Goal: Transaction & Acquisition: Download file/media

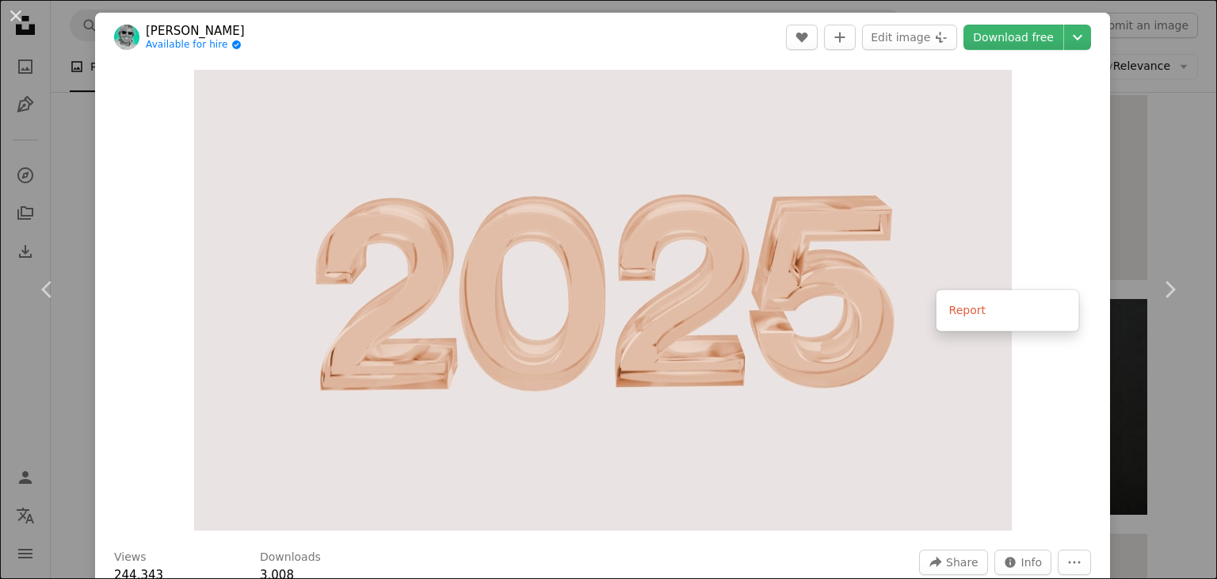
scroll to position [211, 0]
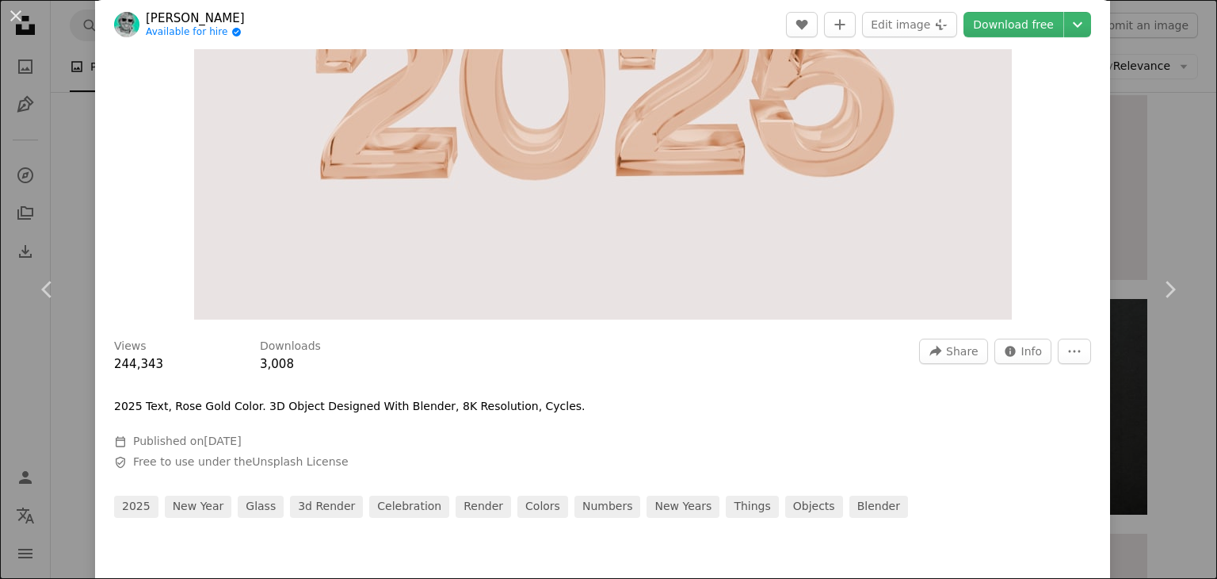
click at [1036, 350] on dialog "An X shape Chevron left Chevron right [PERSON_NAME] Available for hire A checkm…" at bounding box center [608, 289] width 1217 height 579
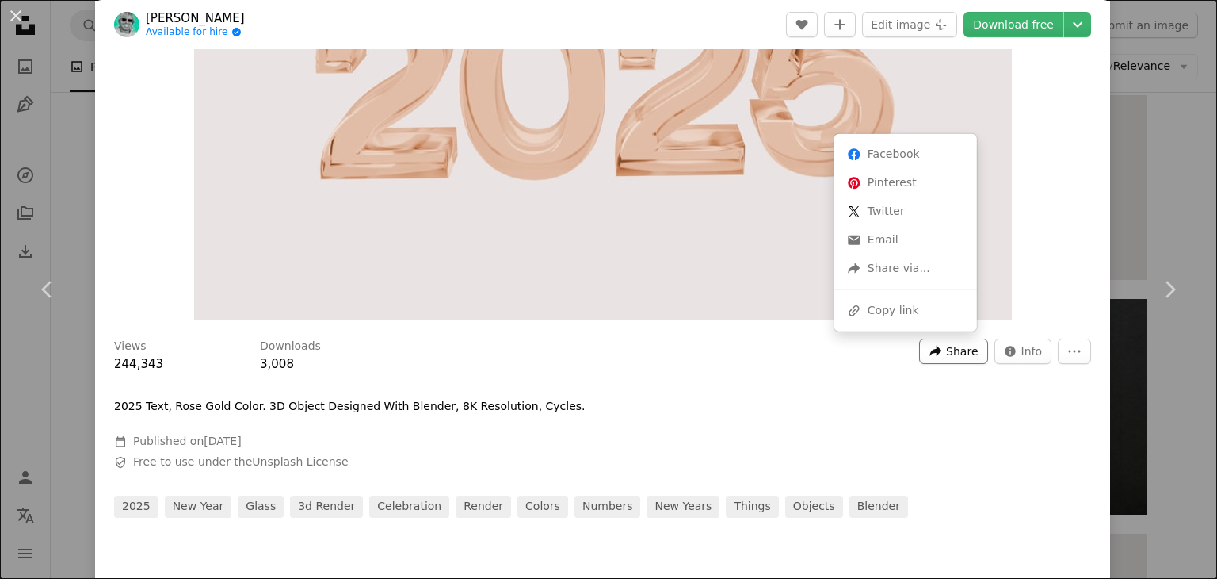
click at [964, 350] on span "Share" at bounding box center [962, 351] width 32 height 24
click at [895, 311] on div "A URL sharing icon (chains) Copy link" at bounding box center [906, 310] width 130 height 29
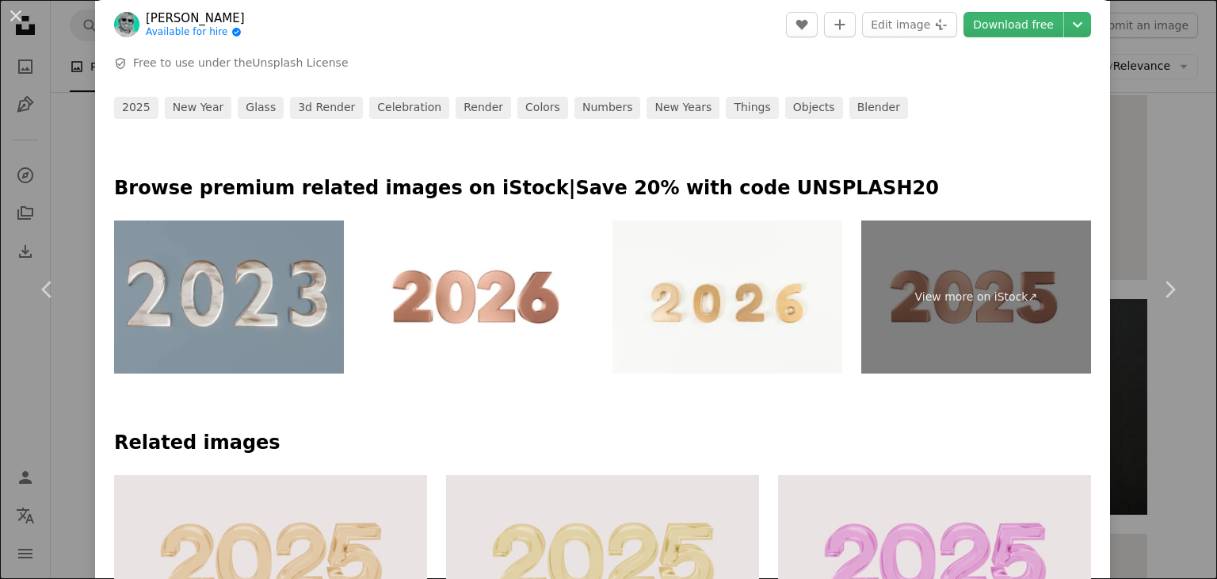
scroll to position [634, 0]
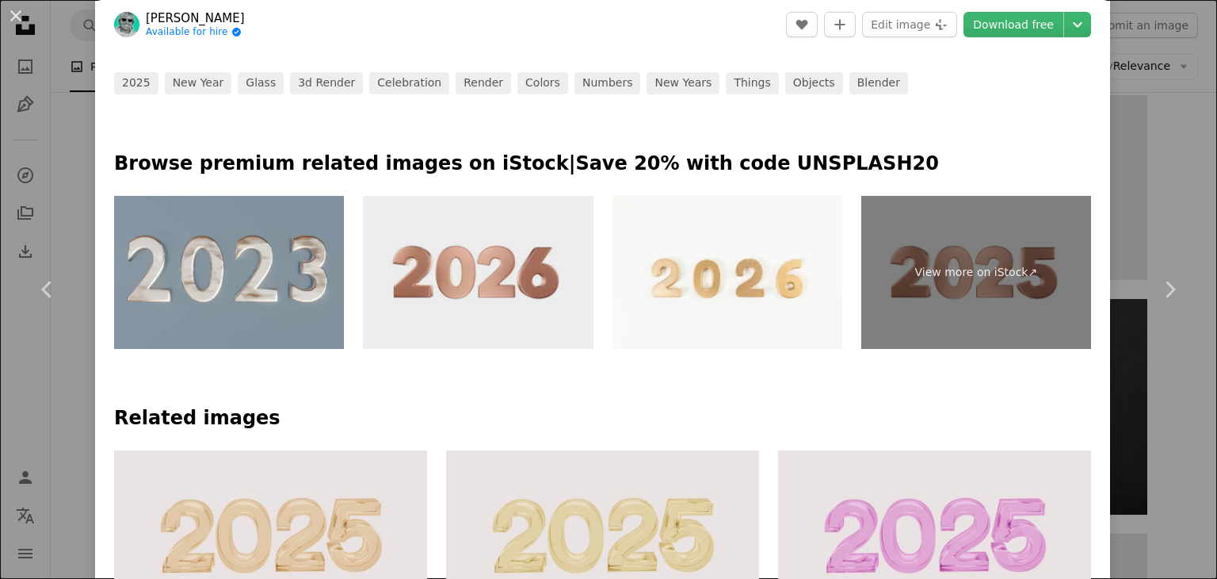
click at [550, 315] on img at bounding box center [478, 273] width 230 height 154
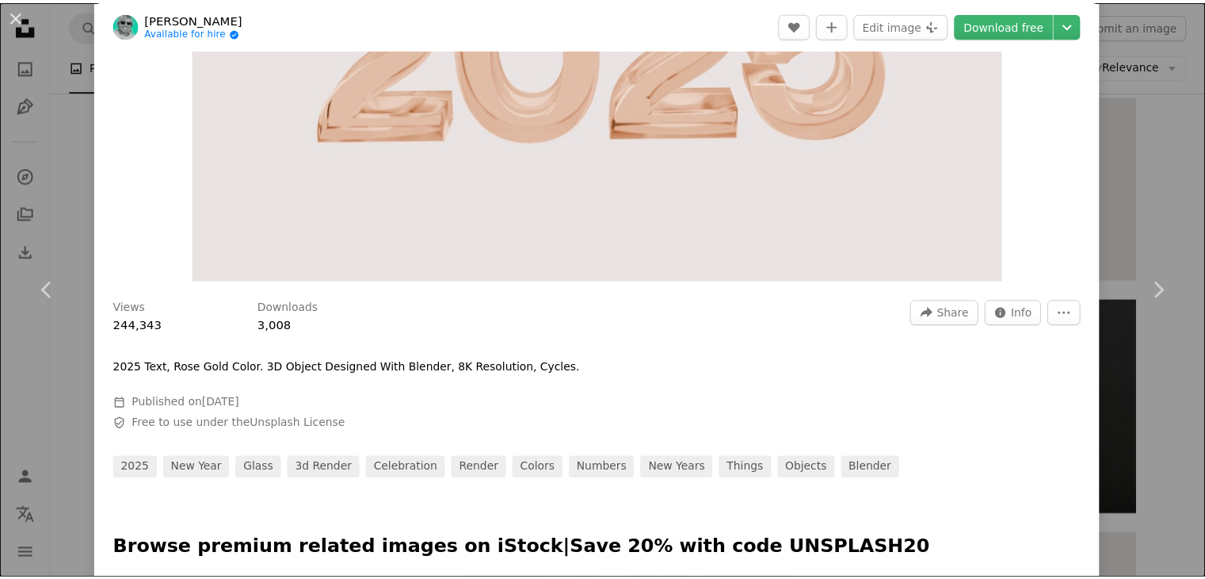
scroll to position [0, 0]
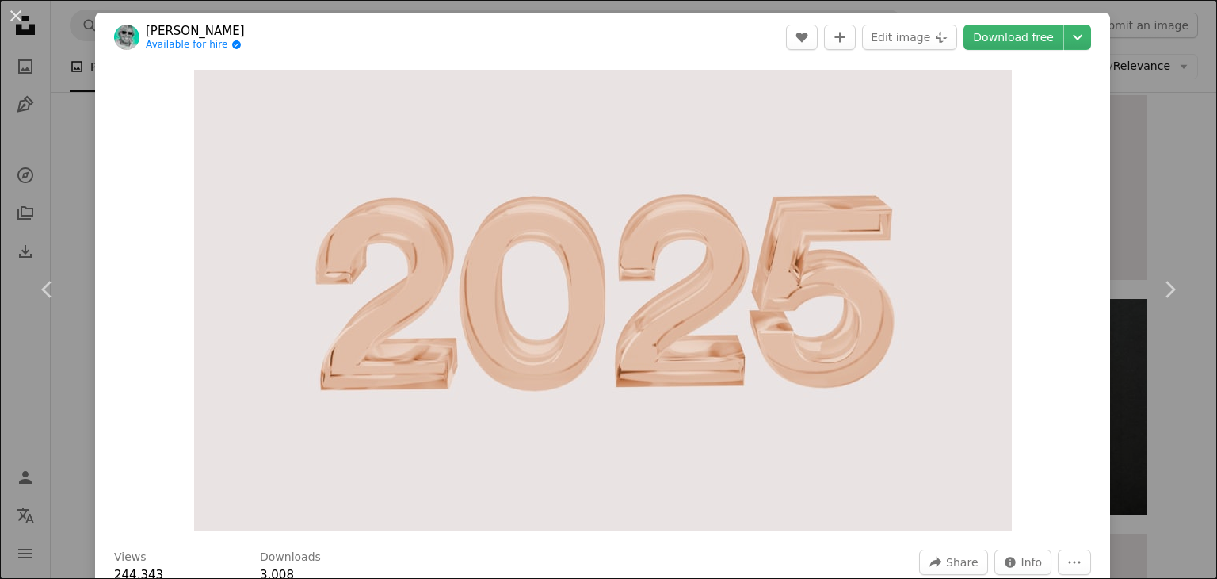
click at [55, 90] on div "An X shape Chevron left Chevron right [PERSON_NAME] Available for hire A checkm…" at bounding box center [608, 289] width 1217 height 579
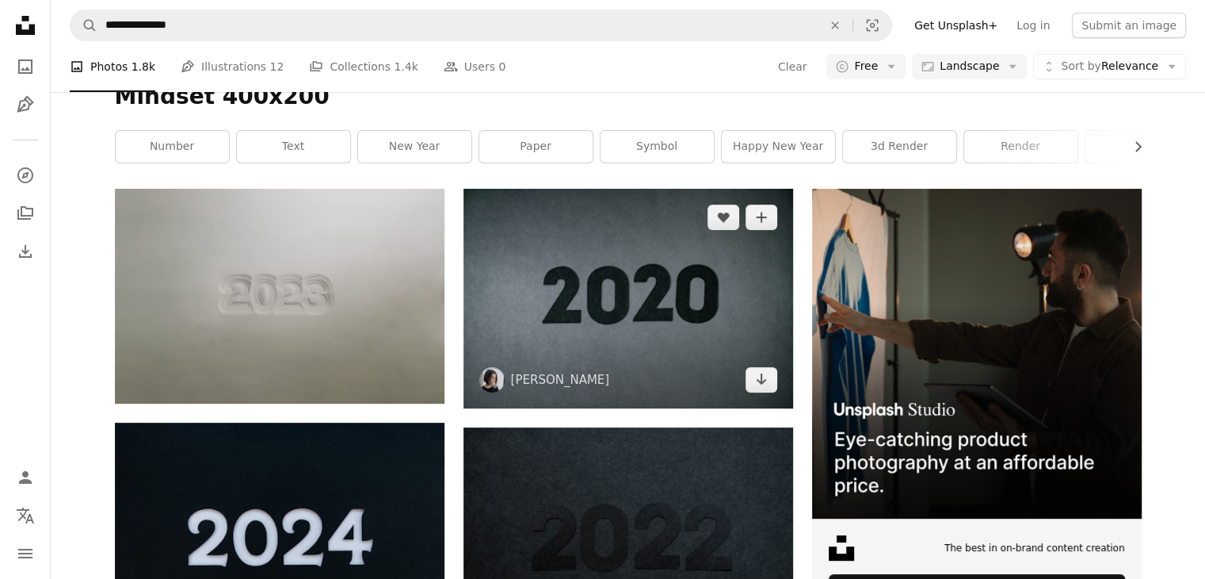
scroll to position [211, 0]
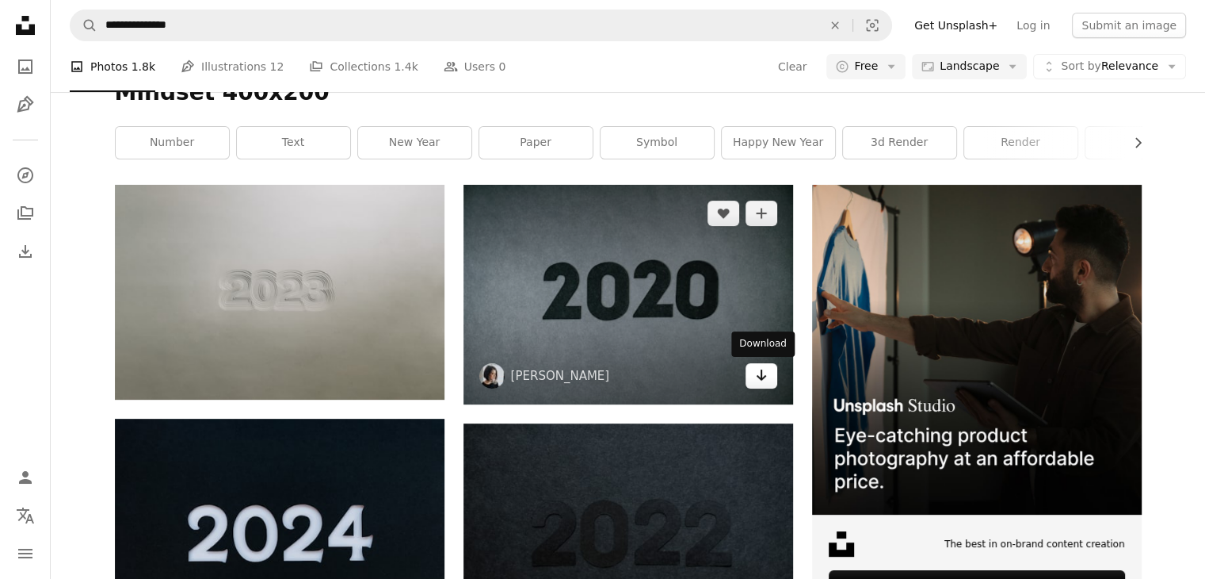
click at [767, 372] on icon "Arrow pointing down" at bounding box center [761, 374] width 13 height 19
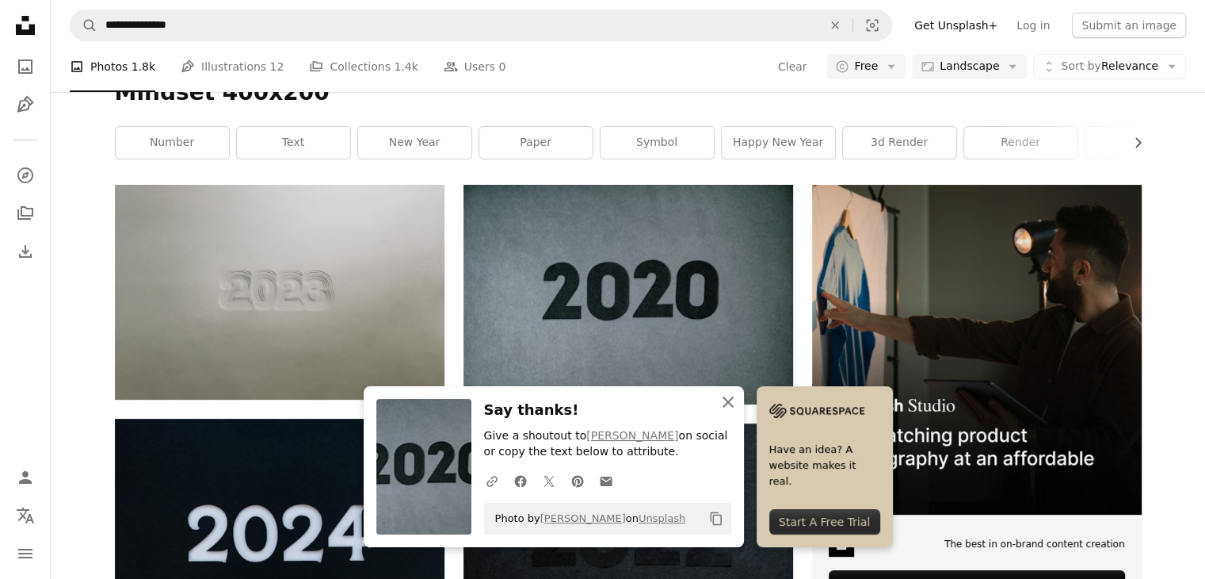
click at [732, 402] on icon "An X shape" at bounding box center [728, 401] width 19 height 19
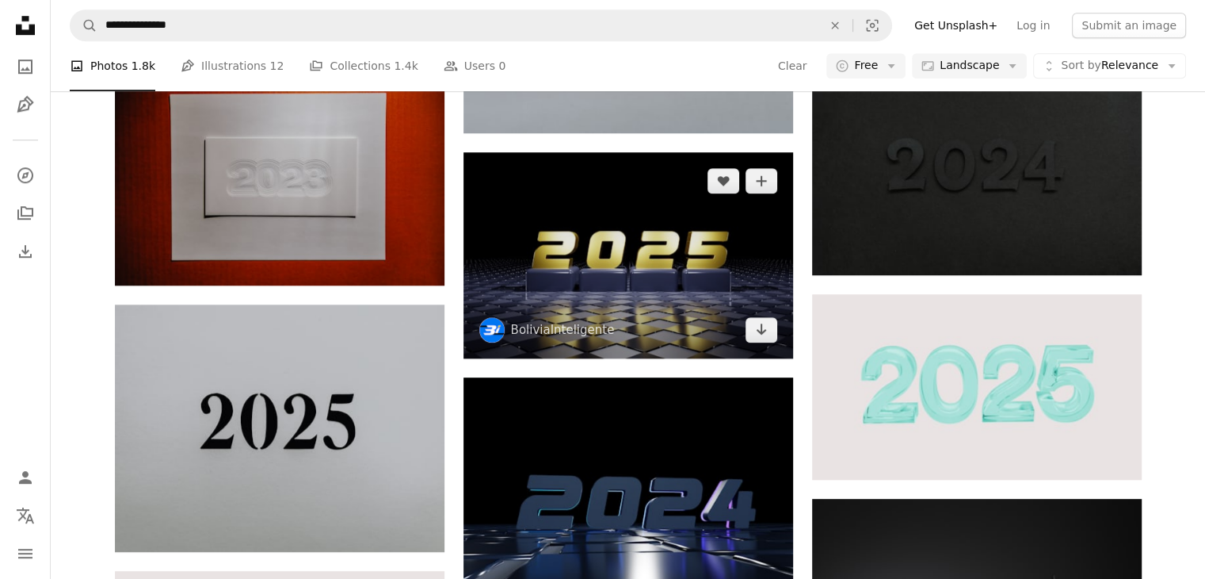
scroll to position [1162, 0]
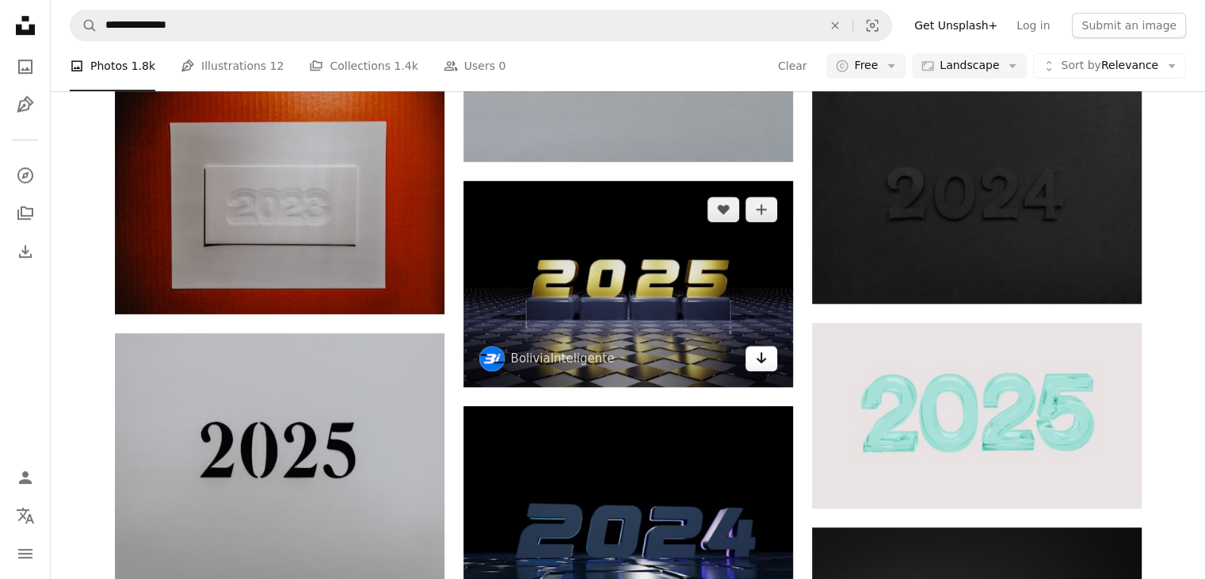
click at [759, 361] on icon "Download" at bounding box center [761, 357] width 10 height 11
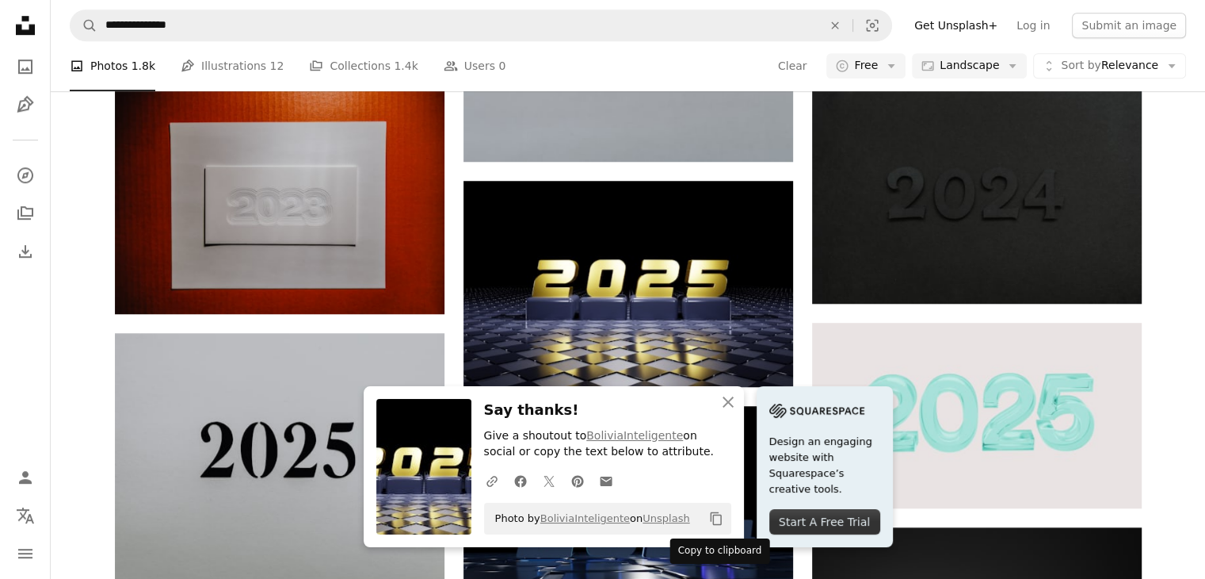
click at [718, 519] on icon "Copy content" at bounding box center [716, 518] width 14 height 14
